Goal: Task Accomplishment & Management: Use online tool/utility

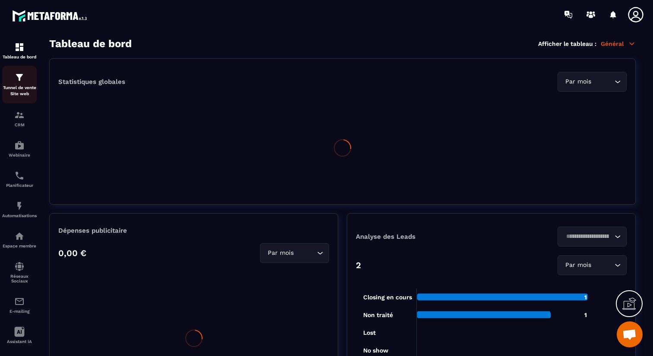
click at [25, 92] on p "Tunnel de vente Site web" at bounding box center [19, 91] width 35 height 12
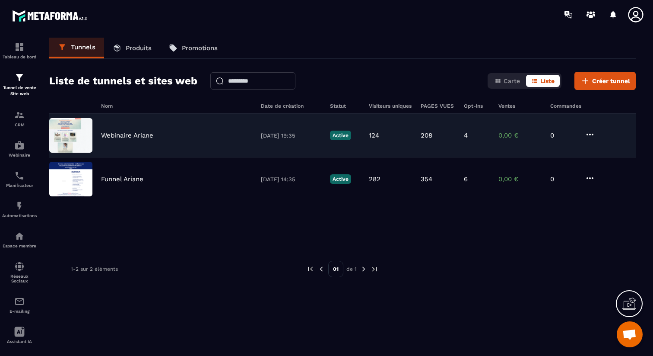
click at [144, 134] on p "Webinaire Ariane" at bounding box center [127, 135] width 52 height 8
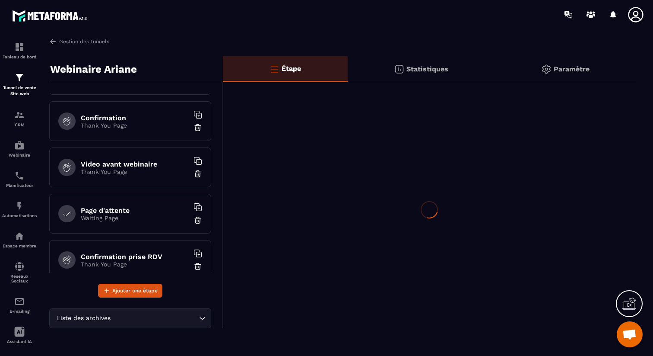
scroll to position [51, 0]
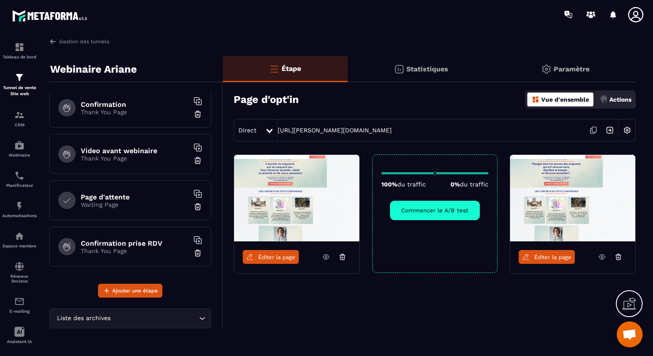
click at [122, 260] on div "Confirmation prise RDV Thank You Page" at bounding box center [130, 246] width 162 height 40
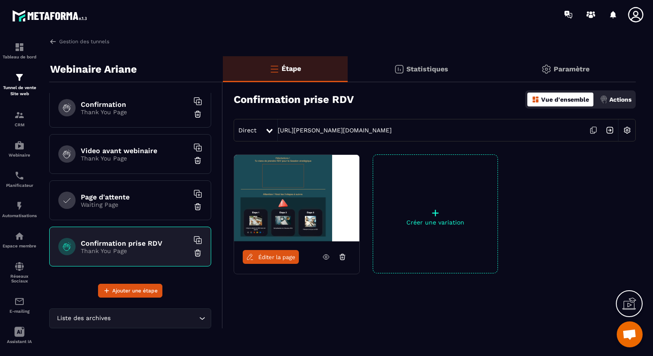
click at [294, 253] on link "Éditer la page" at bounding box center [271, 257] width 56 height 14
